Goal: Task Accomplishment & Management: Manage account settings

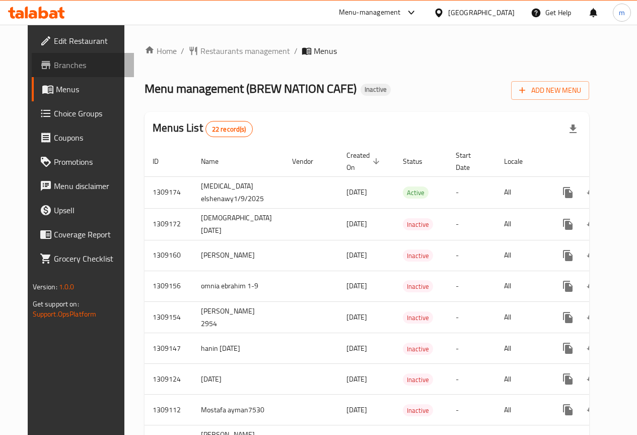
click at [54, 70] on span "Branches" at bounding box center [90, 65] width 72 height 12
click at [70, 37] on span "Edit Restaurant" at bounding box center [90, 41] width 72 height 12
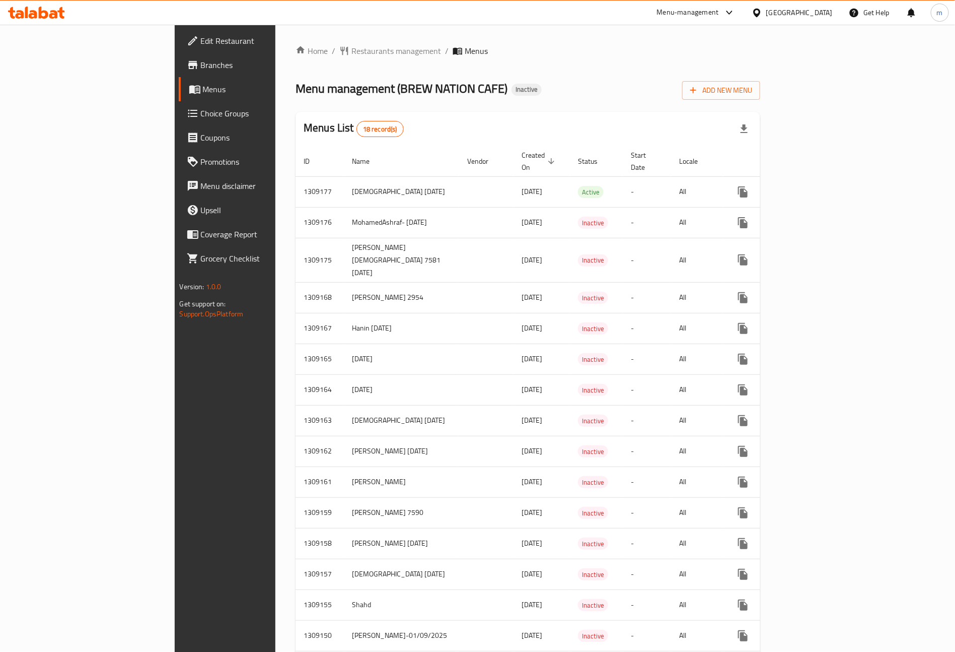
click at [203, 91] on span "Menus" at bounding box center [264, 89] width 123 height 12
click at [752, 93] on span "Add New Menu" at bounding box center [721, 90] width 62 height 13
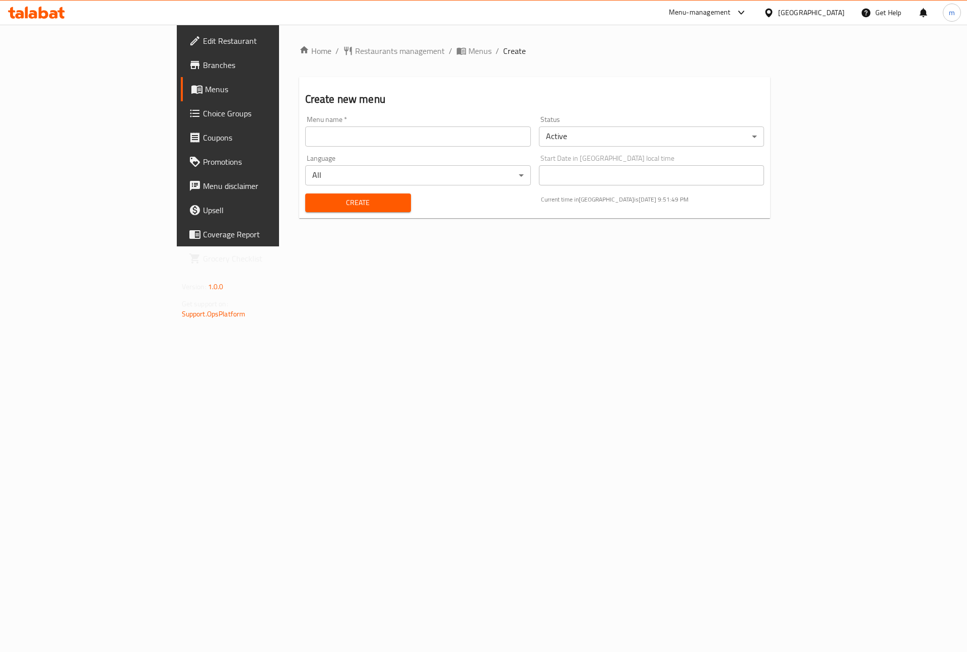
click at [452, 127] on input "text" at bounding box center [418, 136] width 226 height 20
type input "[PERSON_NAME] [DATE]"
click at [313, 198] on span "Create" at bounding box center [358, 202] width 90 height 13
click at [205, 85] on span "Menus" at bounding box center [267, 89] width 125 height 12
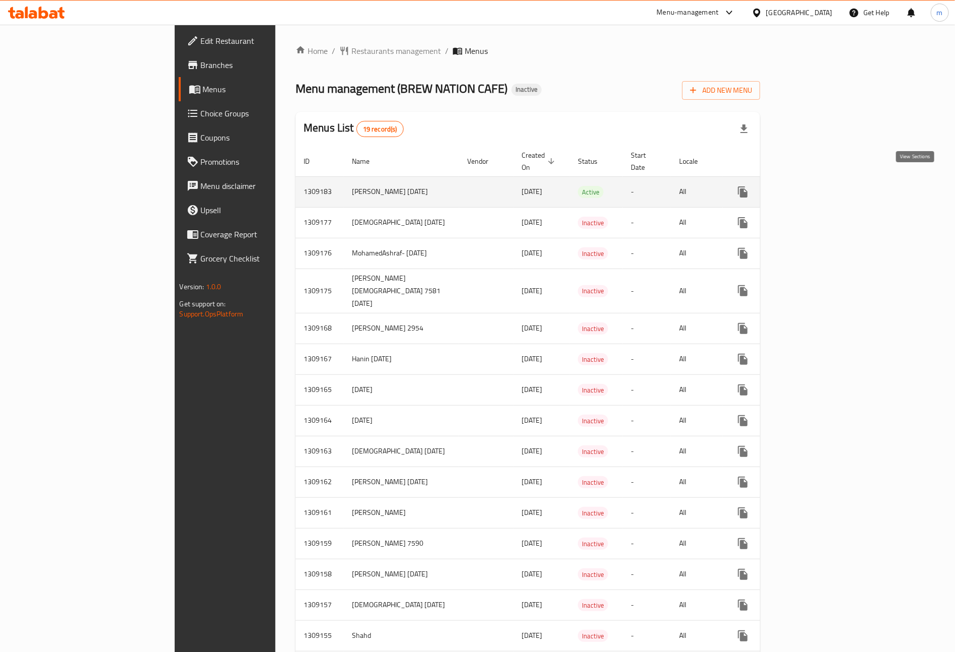
click at [828, 183] on link "enhanced table" at bounding box center [816, 192] width 24 height 24
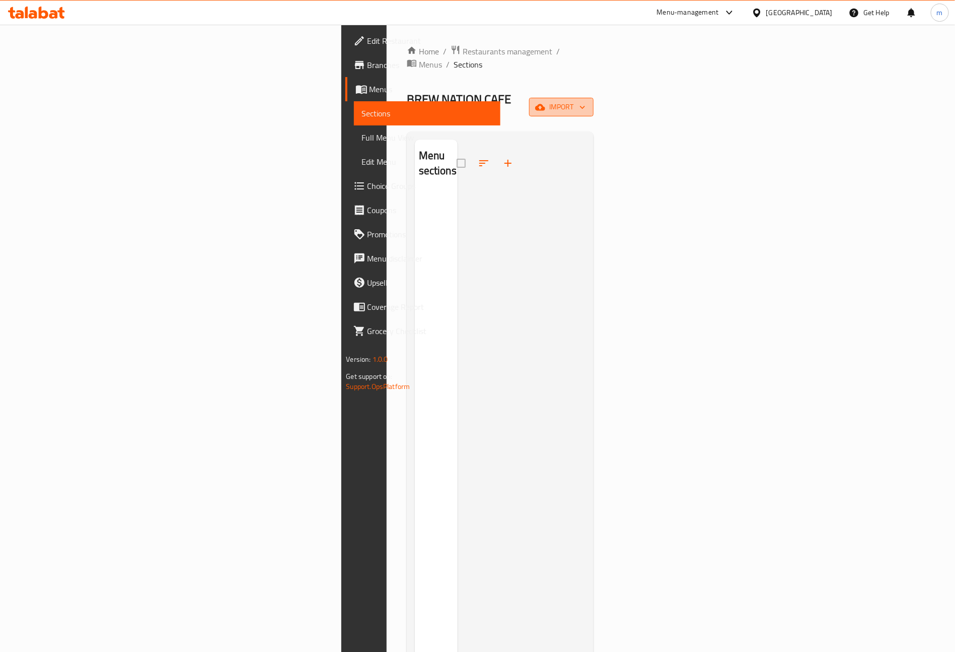
click at [586, 101] on span "import" at bounding box center [561, 107] width 48 height 13
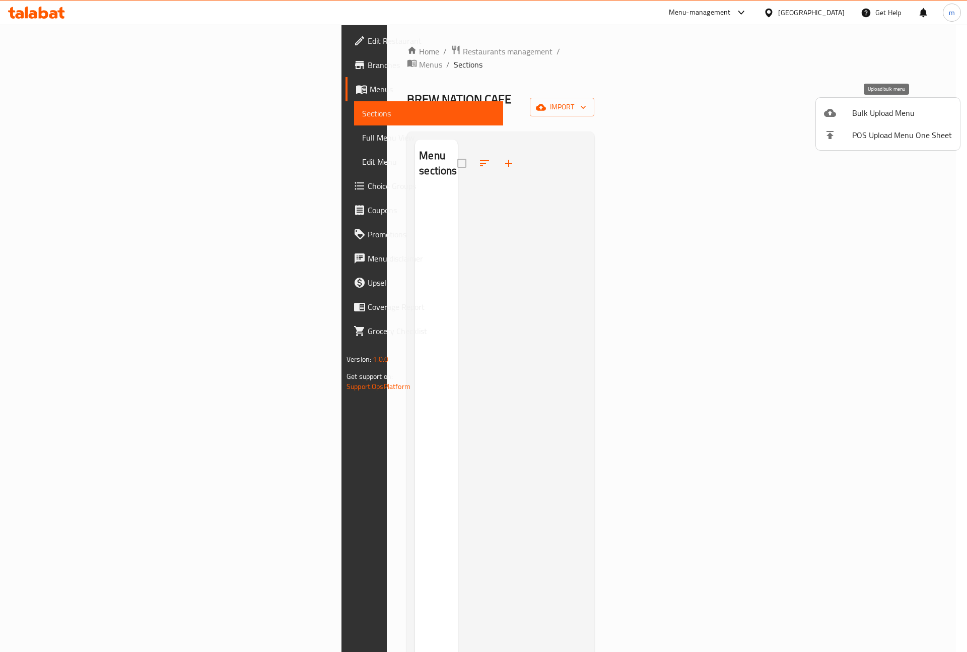
click at [886, 105] on li "Bulk Upload Menu" at bounding box center [888, 113] width 144 height 22
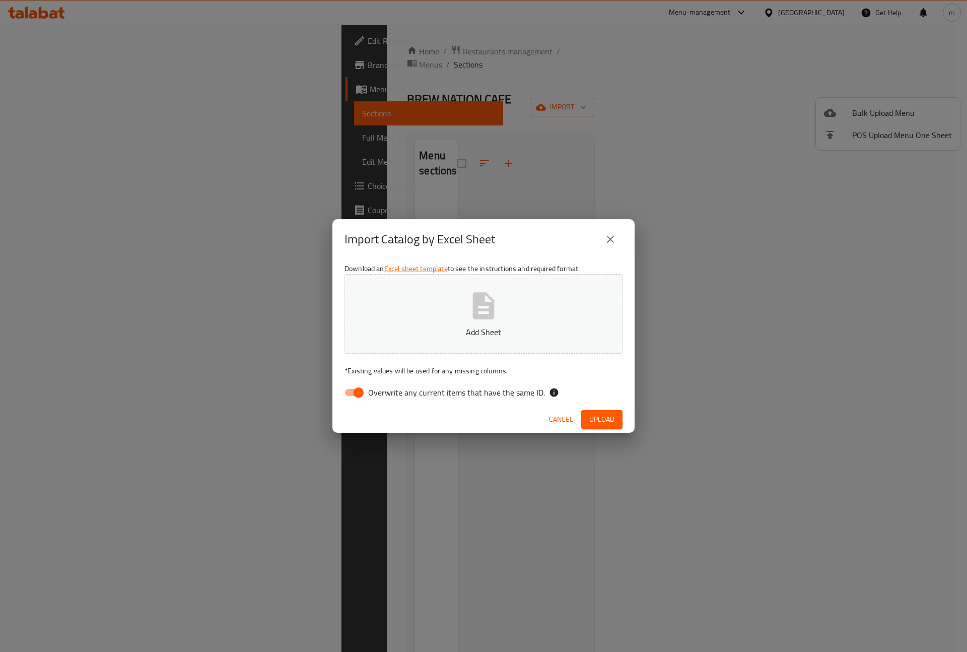
click at [357, 395] on input "Overwrite any current items that have the same ID." at bounding box center [358, 392] width 57 height 19
checkbox input "false"
click at [499, 307] on icon "button" at bounding box center [483, 306] width 32 height 32
click at [611, 411] on button "Upload" at bounding box center [601, 419] width 41 height 19
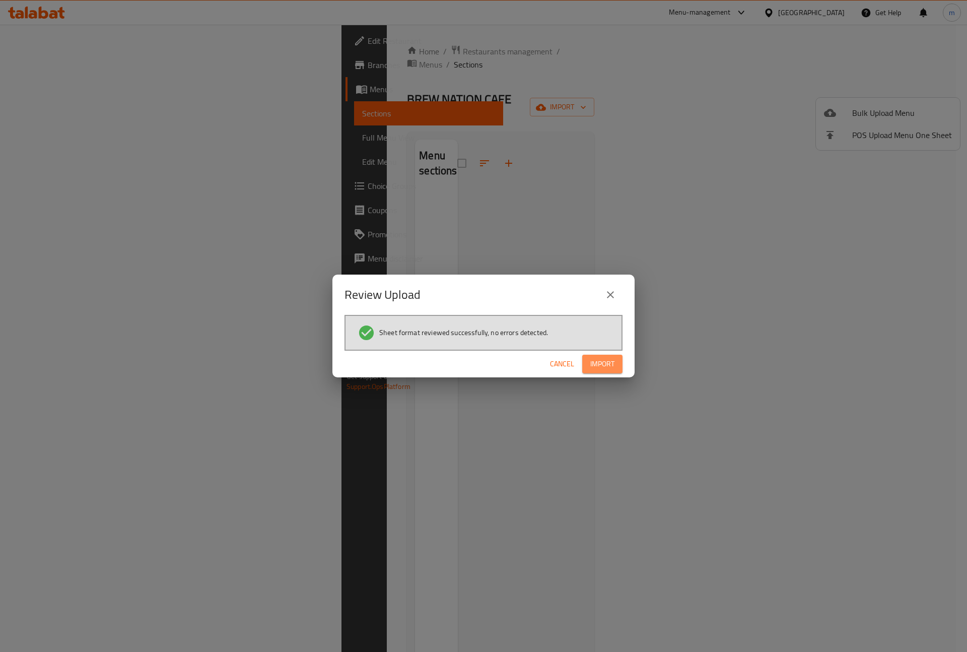
click at [604, 366] on span "Import" at bounding box center [602, 364] width 24 height 13
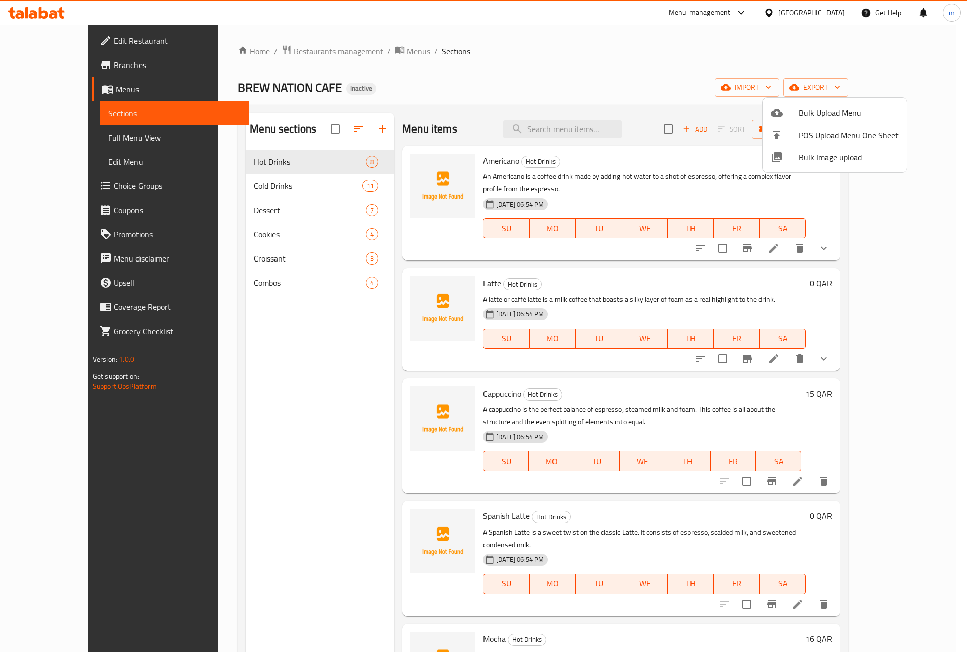
click at [298, 343] on div at bounding box center [483, 326] width 967 height 652
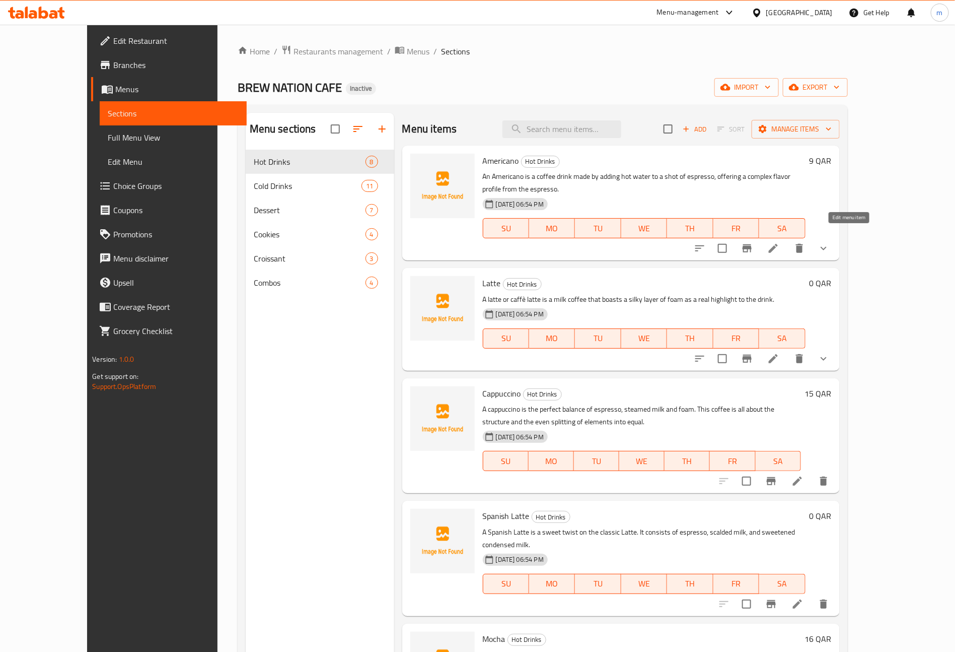
click at [778, 244] on icon at bounding box center [773, 248] width 9 height 9
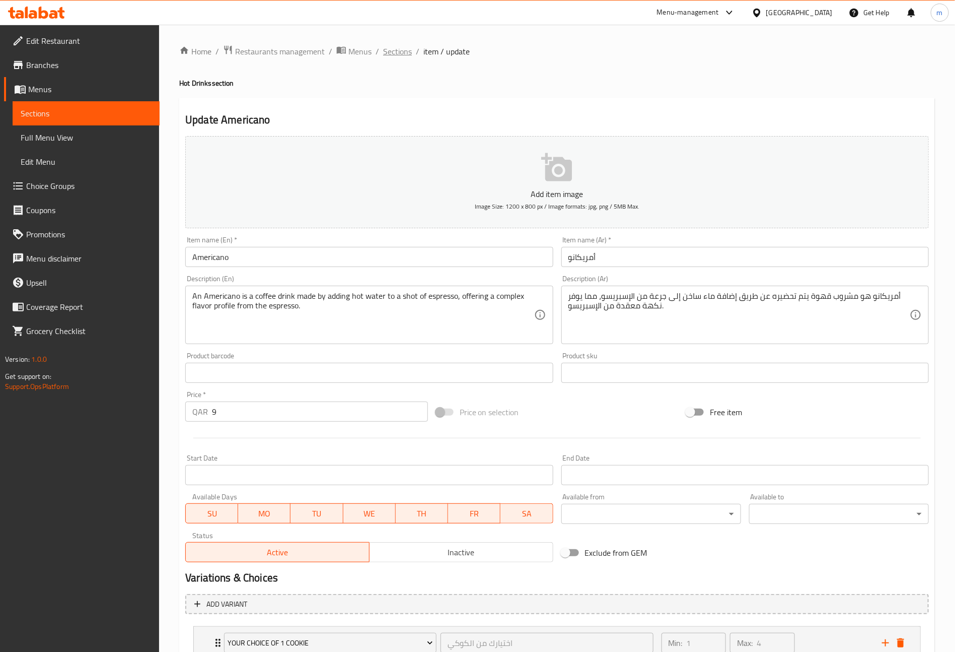
click at [392, 51] on span "Sections" at bounding box center [397, 51] width 29 height 12
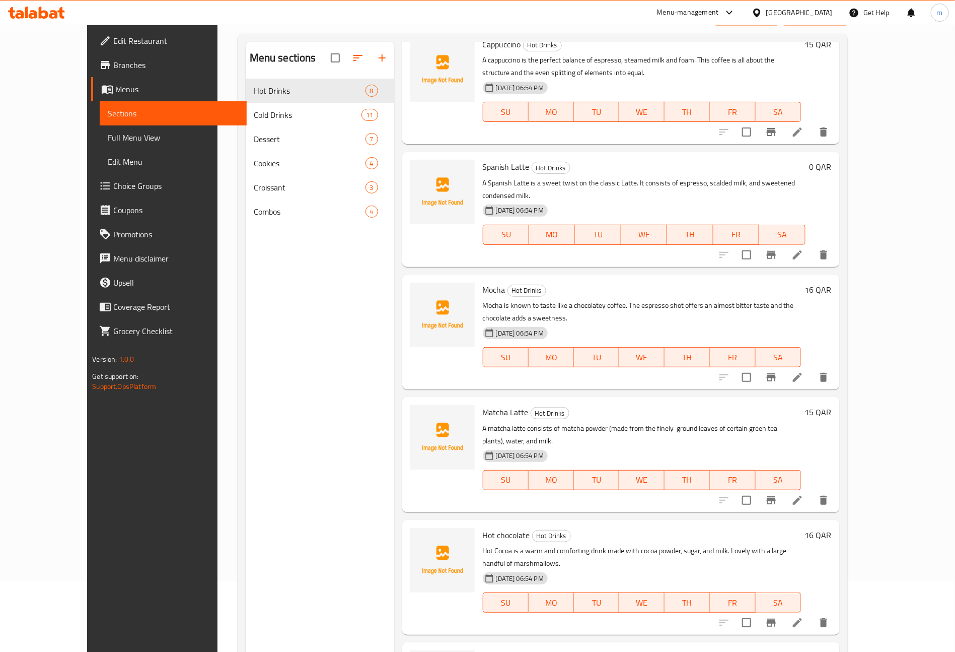
scroll to position [141, 0]
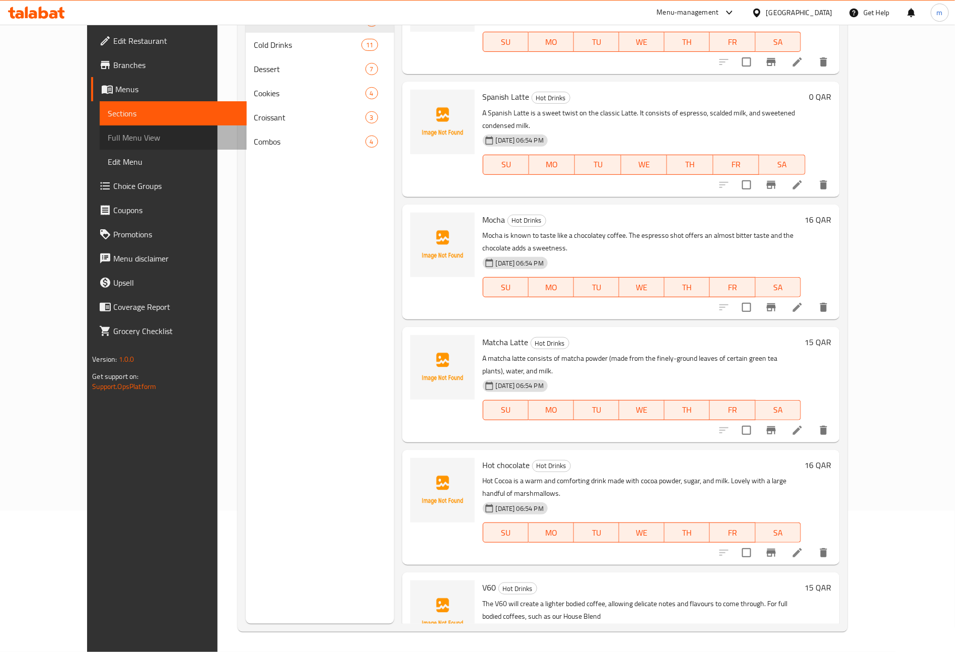
click at [108, 134] on span "Full Menu View" at bounding box center [173, 137] width 131 height 12
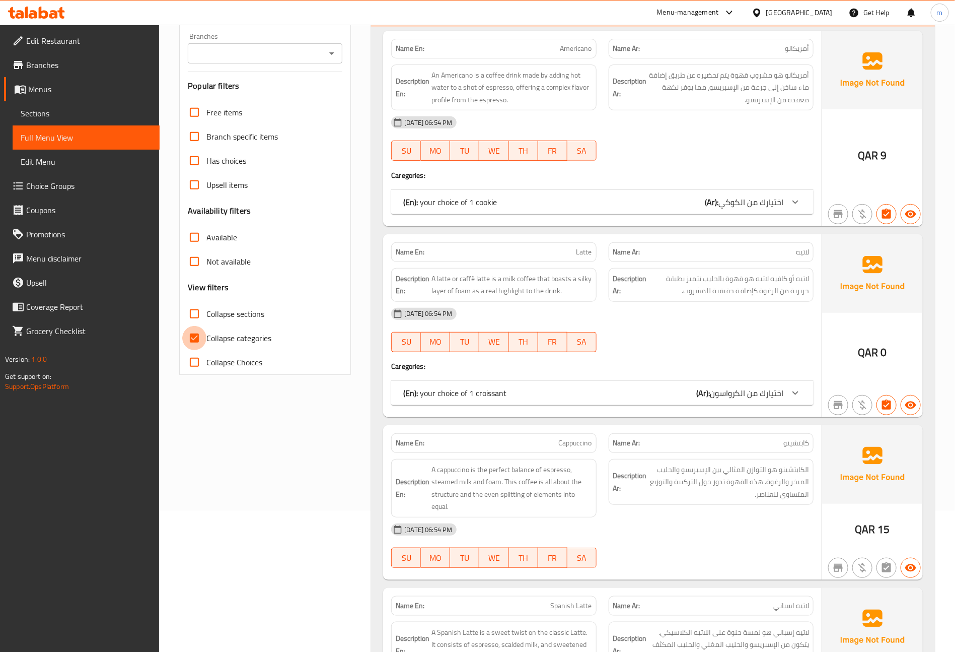
click at [194, 340] on input "Collapse categories" at bounding box center [194, 338] width 24 height 24
checkbox input "false"
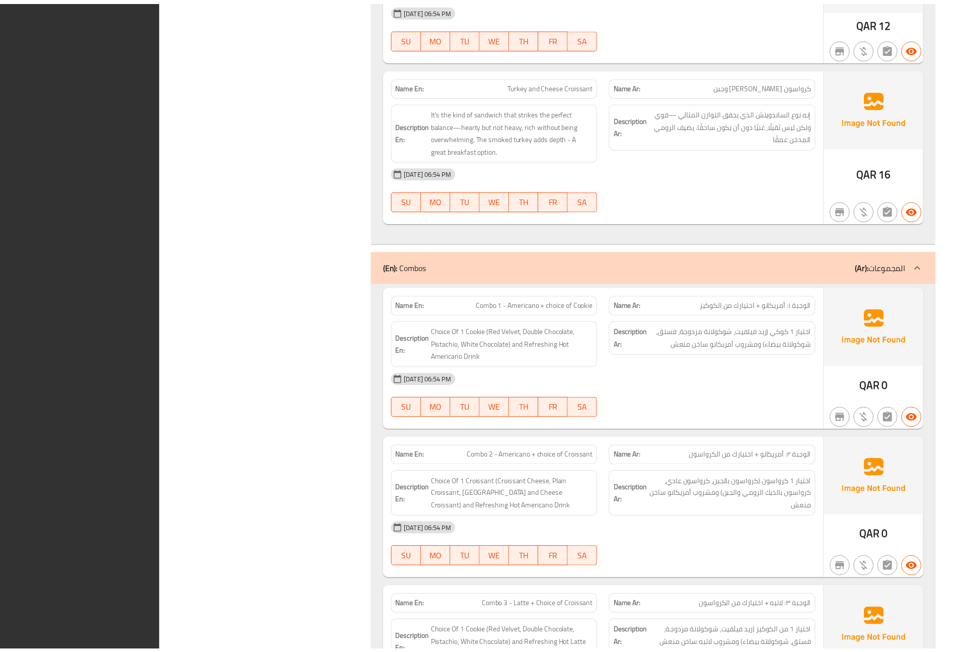
scroll to position [5804, 0]
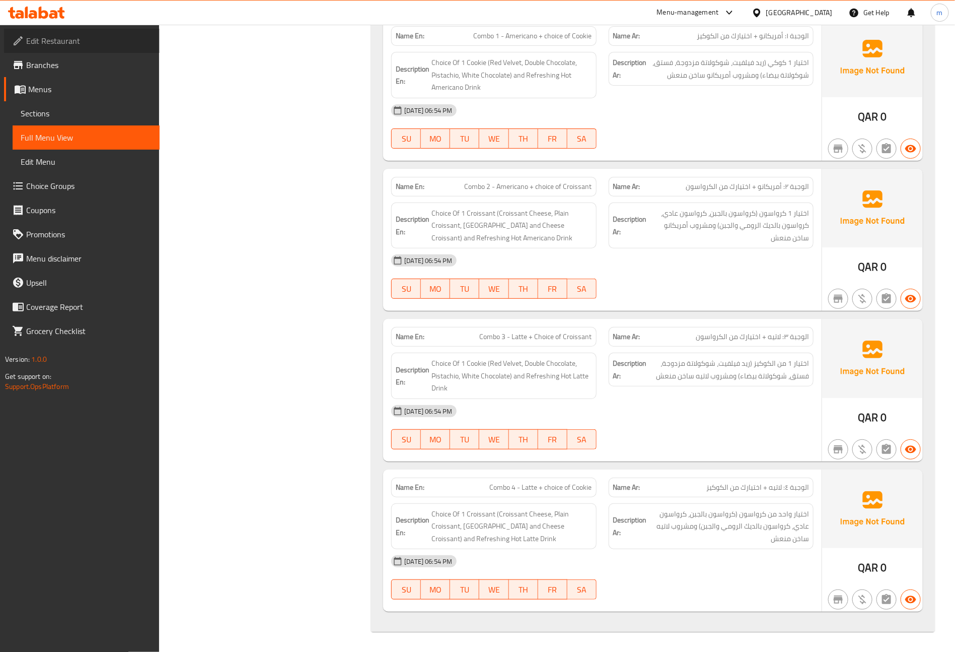
click at [30, 32] on link "Edit Restaurant" at bounding box center [82, 41] width 156 height 24
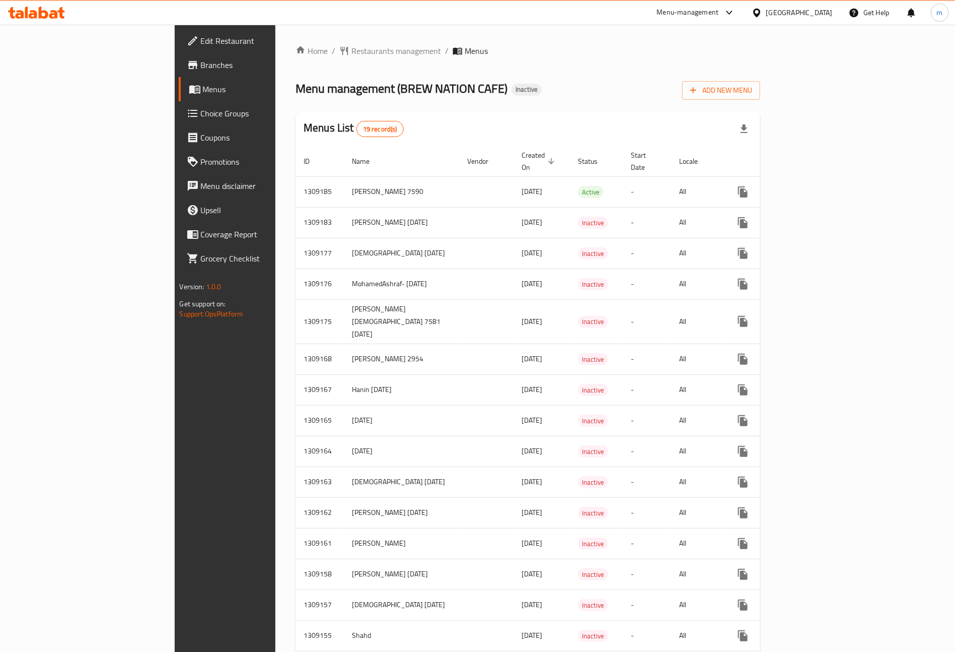
click at [201, 40] on span "Edit Restaurant" at bounding box center [263, 41] width 125 height 12
